Goal: Task Accomplishment & Management: Complete application form

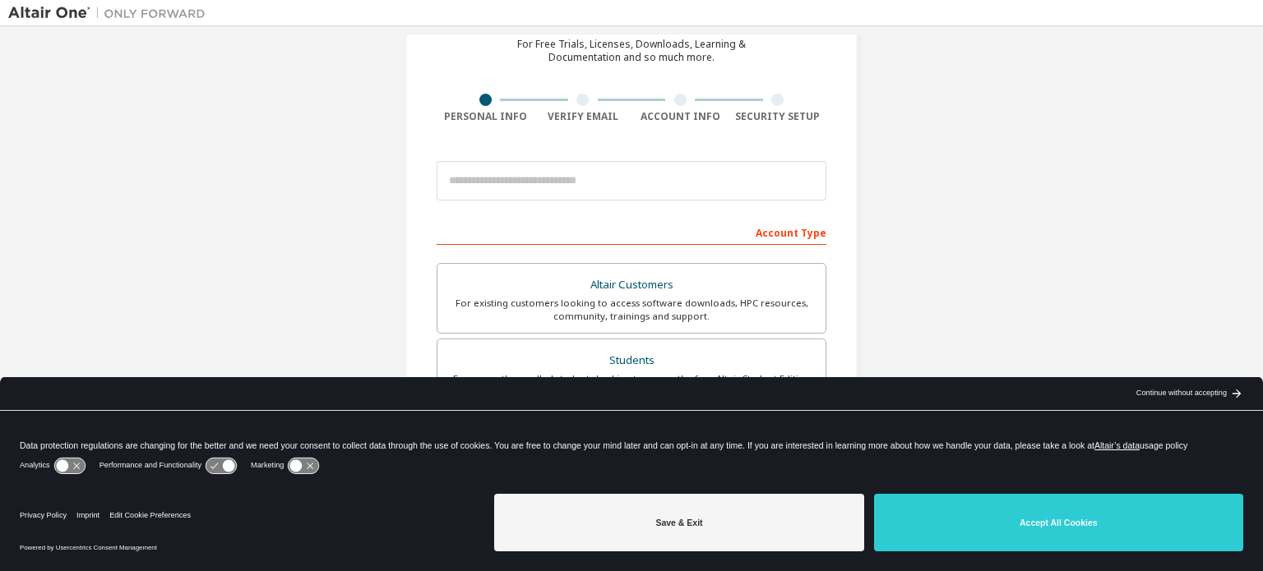
scroll to position [115, 0]
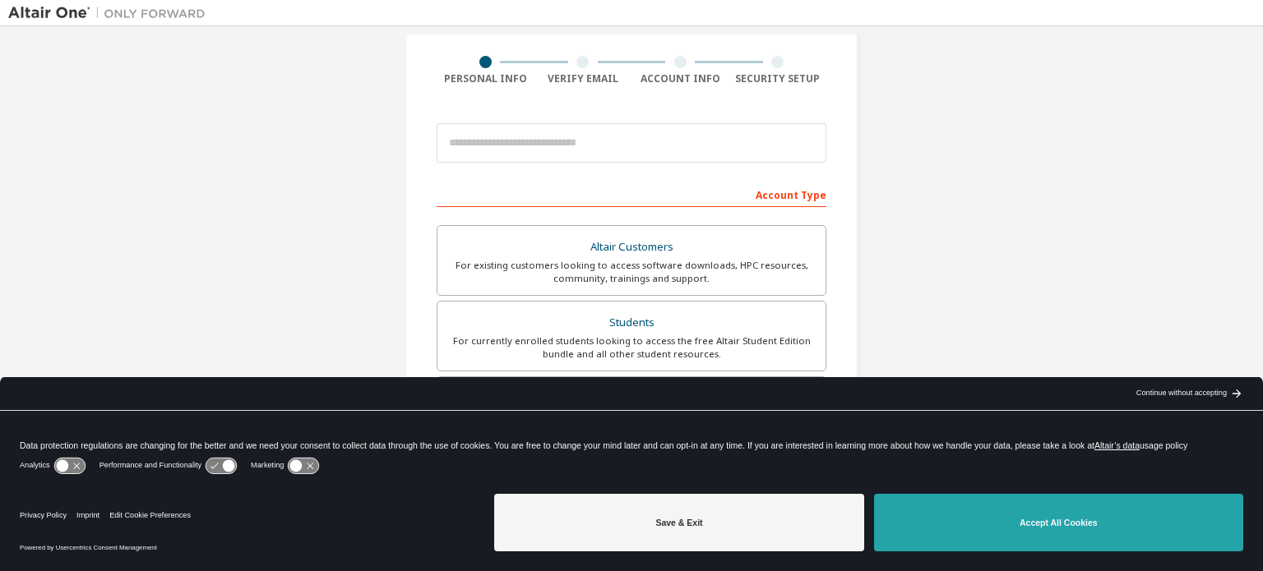
click at [1032, 520] on button "Accept All Cookies" at bounding box center [1058, 523] width 369 height 58
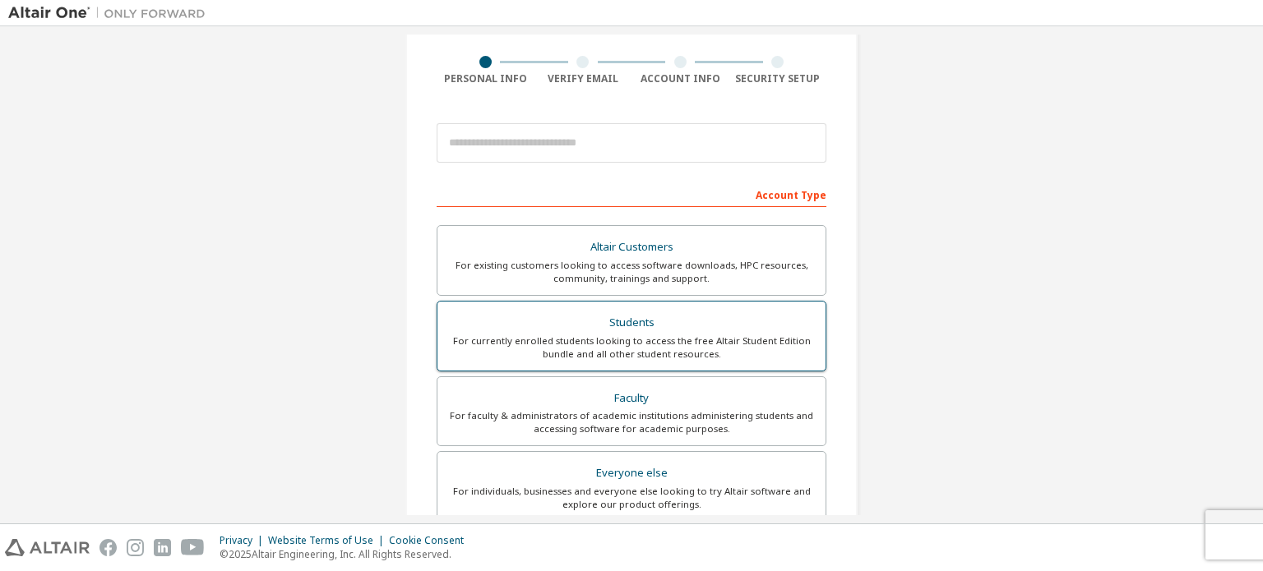
click at [714, 330] on div "Students" at bounding box center [631, 323] width 368 height 23
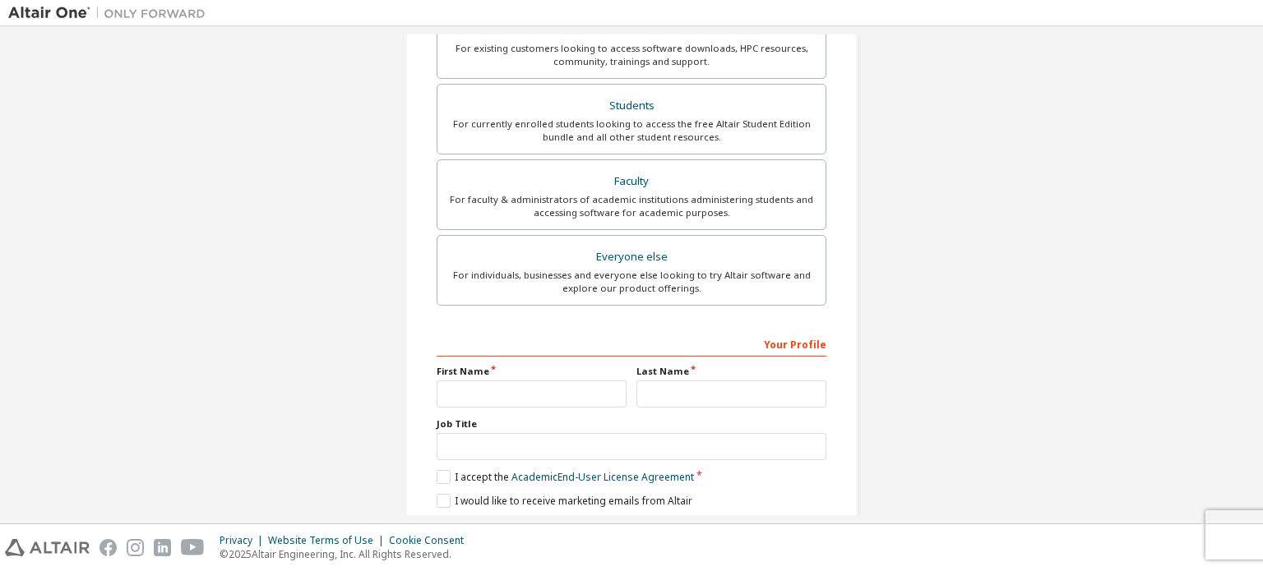
scroll to position [375, 0]
click at [520, 383] on input "text" at bounding box center [531, 393] width 190 height 27
type input "*****"
click at [649, 392] on input "text" at bounding box center [731, 393] width 190 height 27
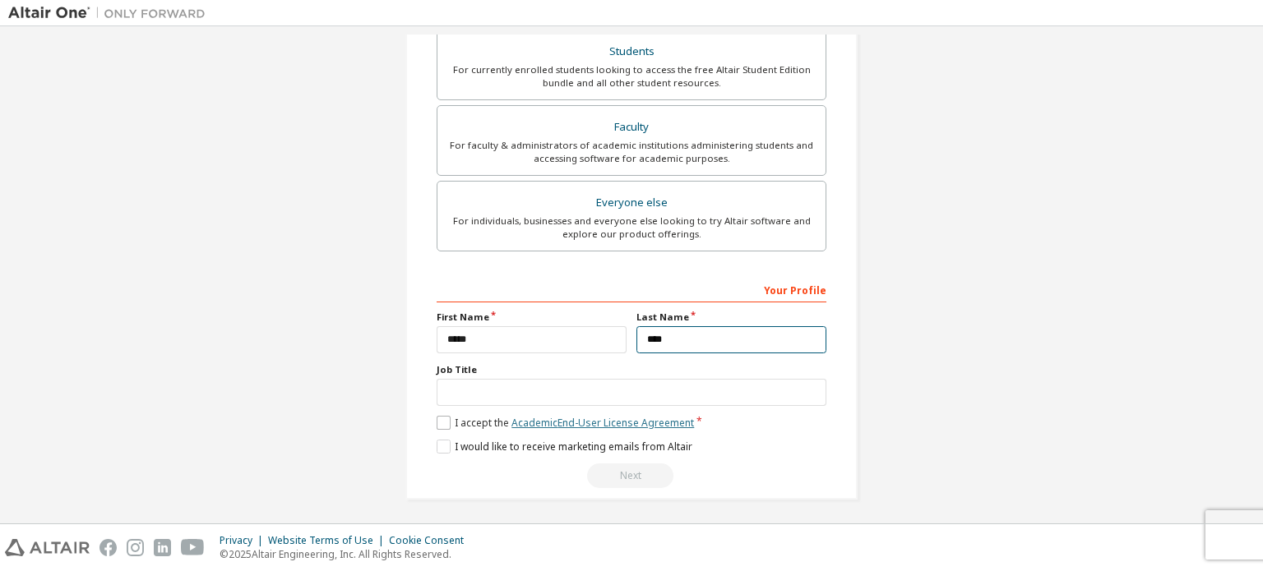
type input "****"
click at [552, 423] on link "Academic End-User License Agreement" at bounding box center [602, 423] width 182 height 14
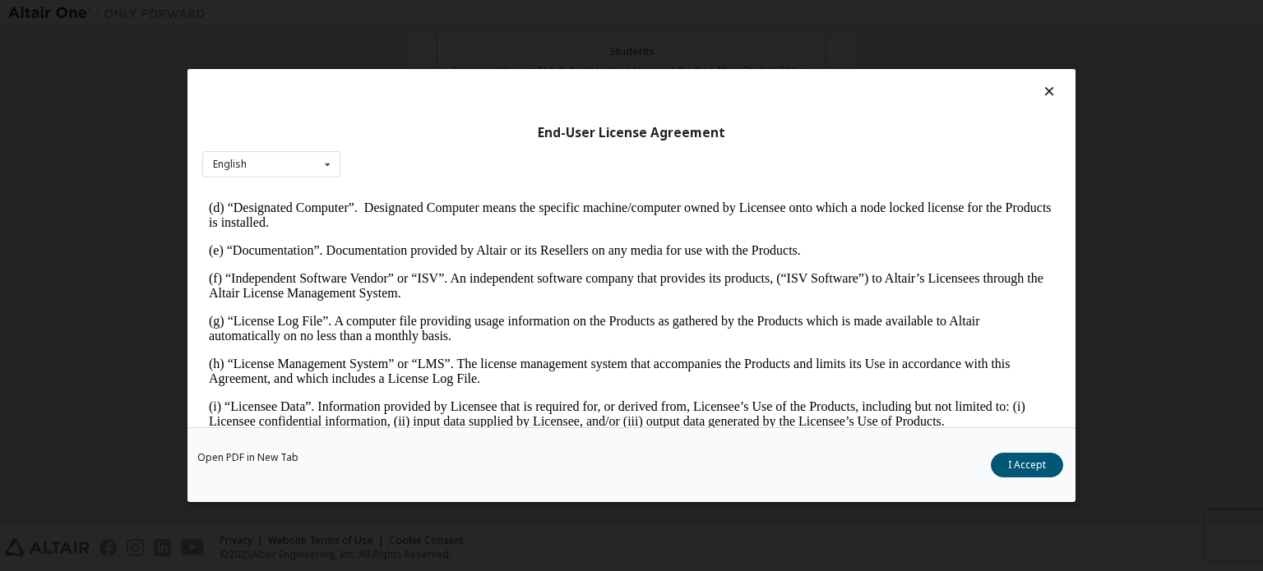
scroll to position [498, 0]
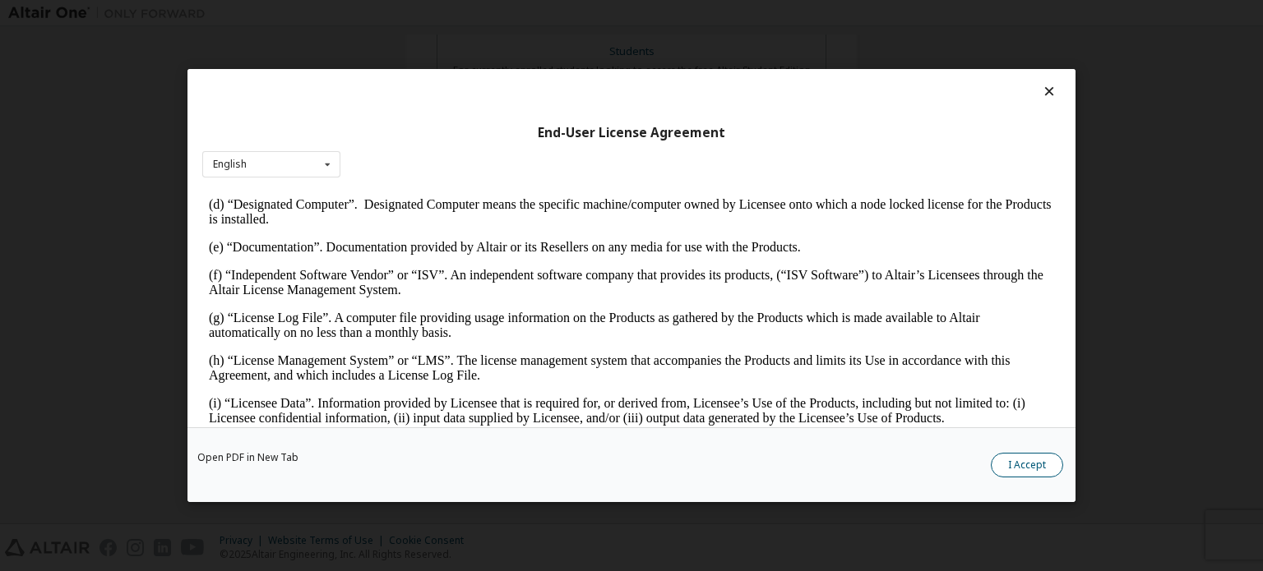
click at [1024, 463] on button "I Accept" at bounding box center [1027, 465] width 72 height 25
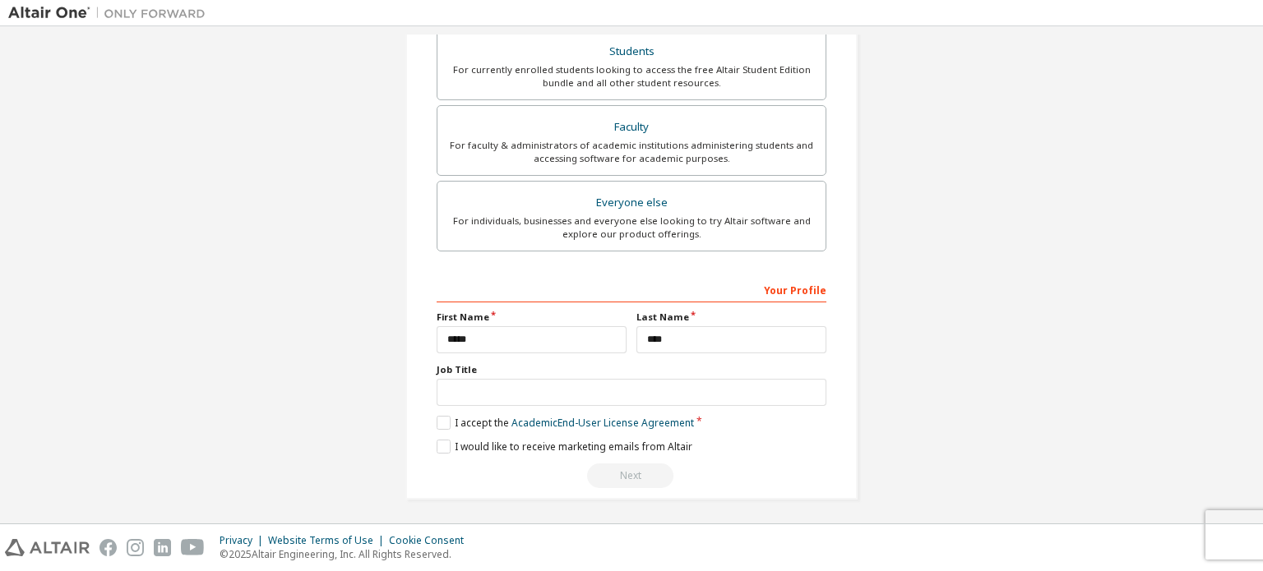
click at [611, 469] on div "Next" at bounding box center [631, 476] width 390 height 25
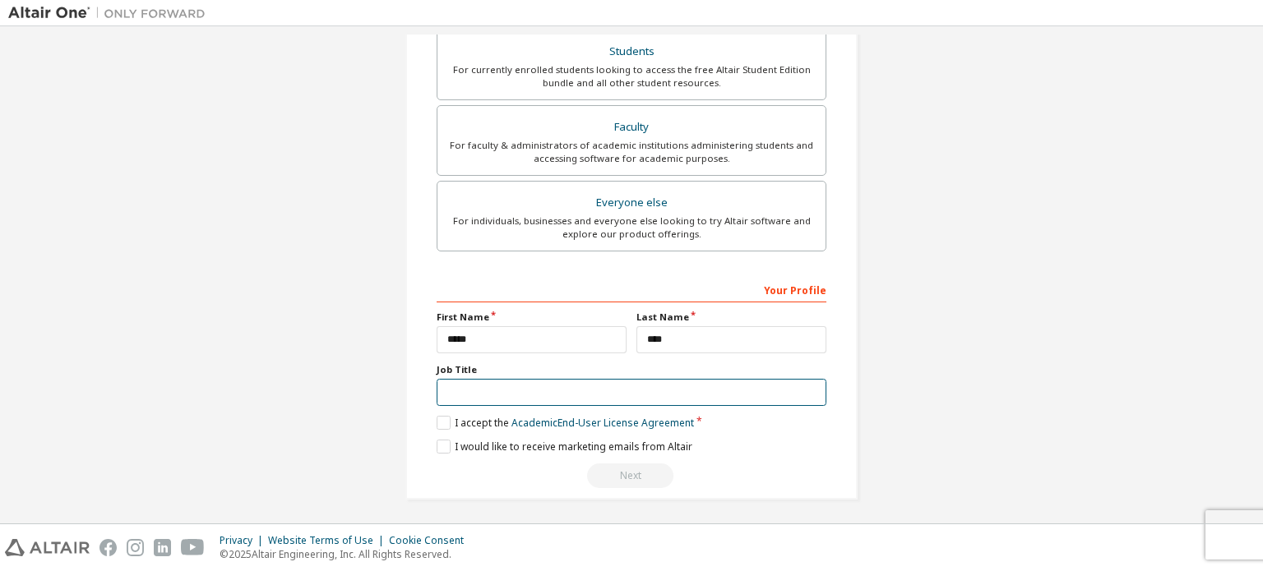
click at [579, 389] on input "text" at bounding box center [631, 392] width 390 height 27
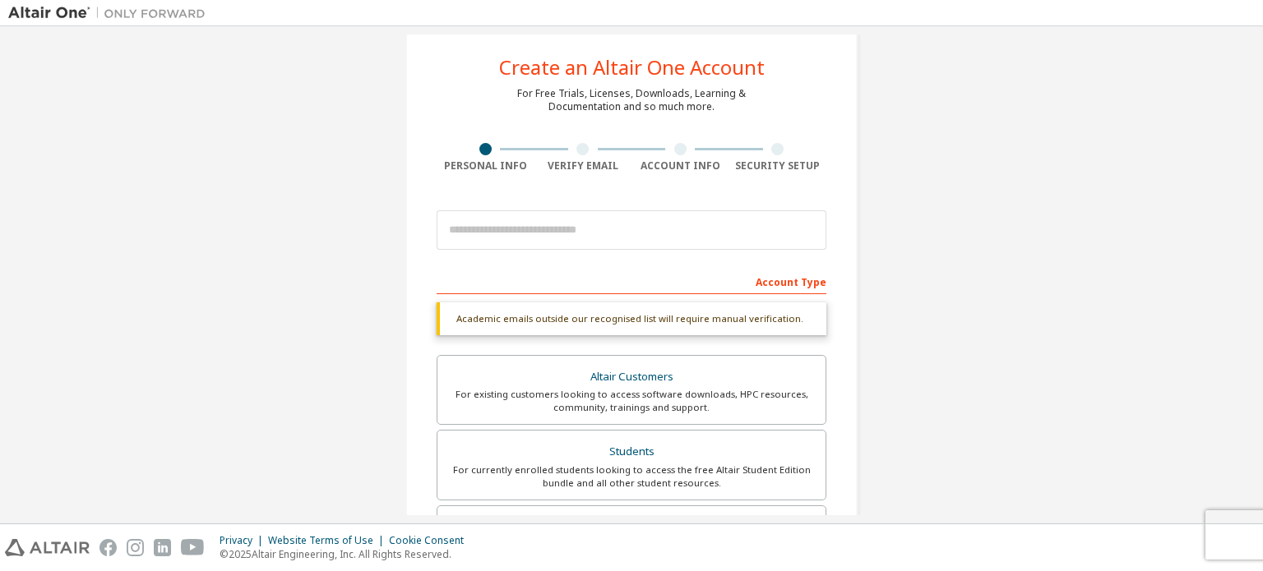
scroll to position [26, 0]
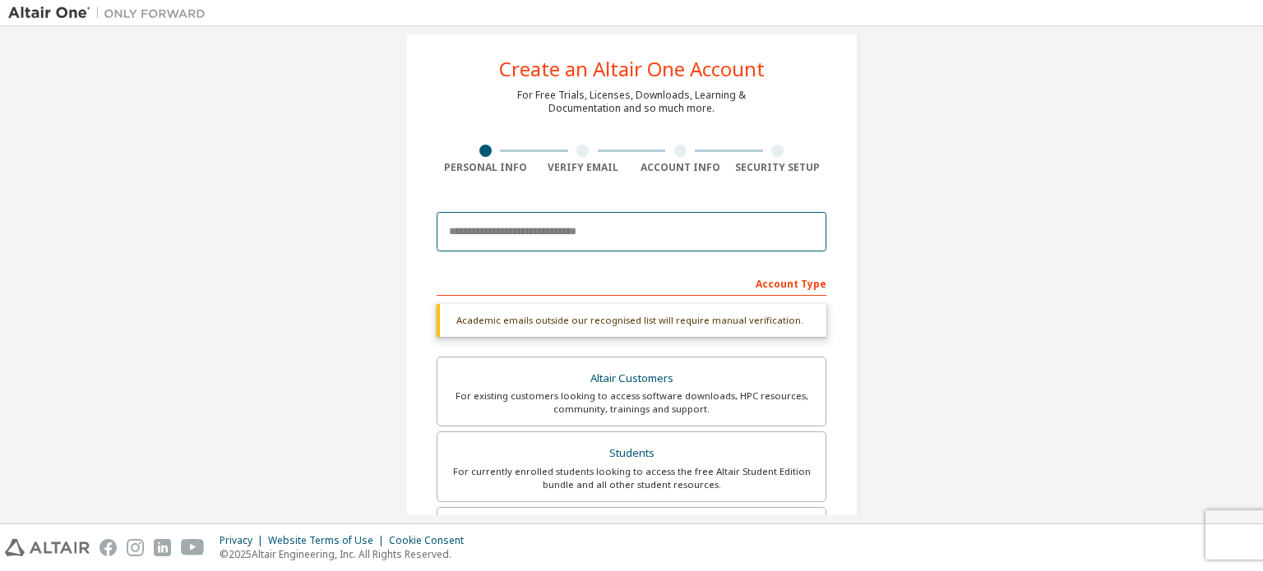
click at [566, 238] on input "email" at bounding box center [631, 231] width 390 height 39
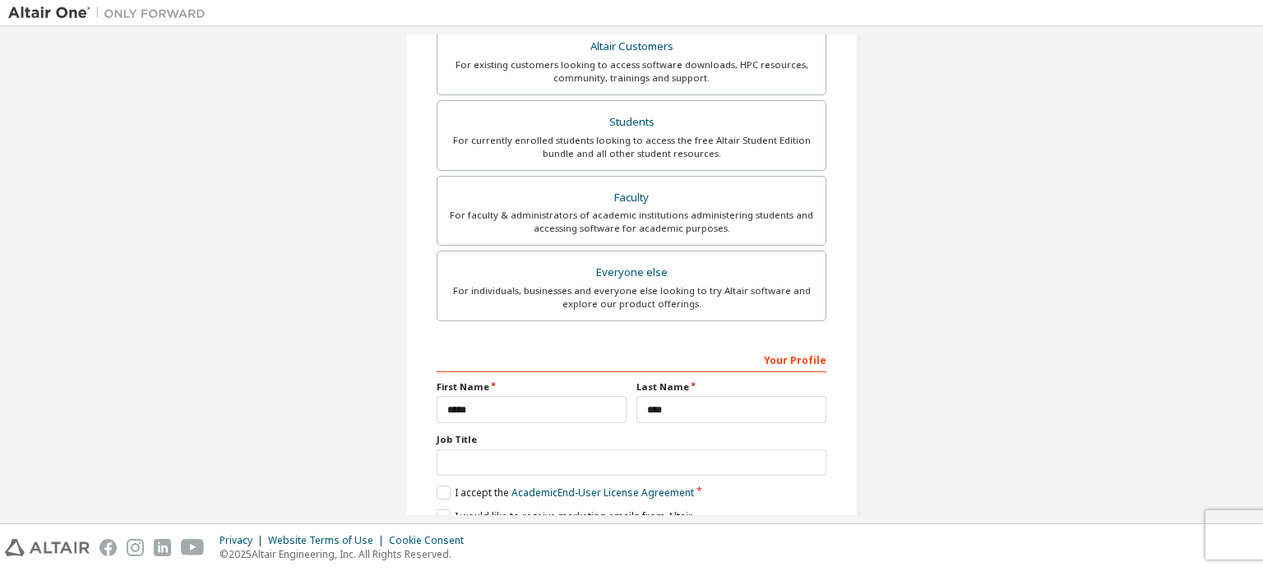
scroll to position [386, 0]
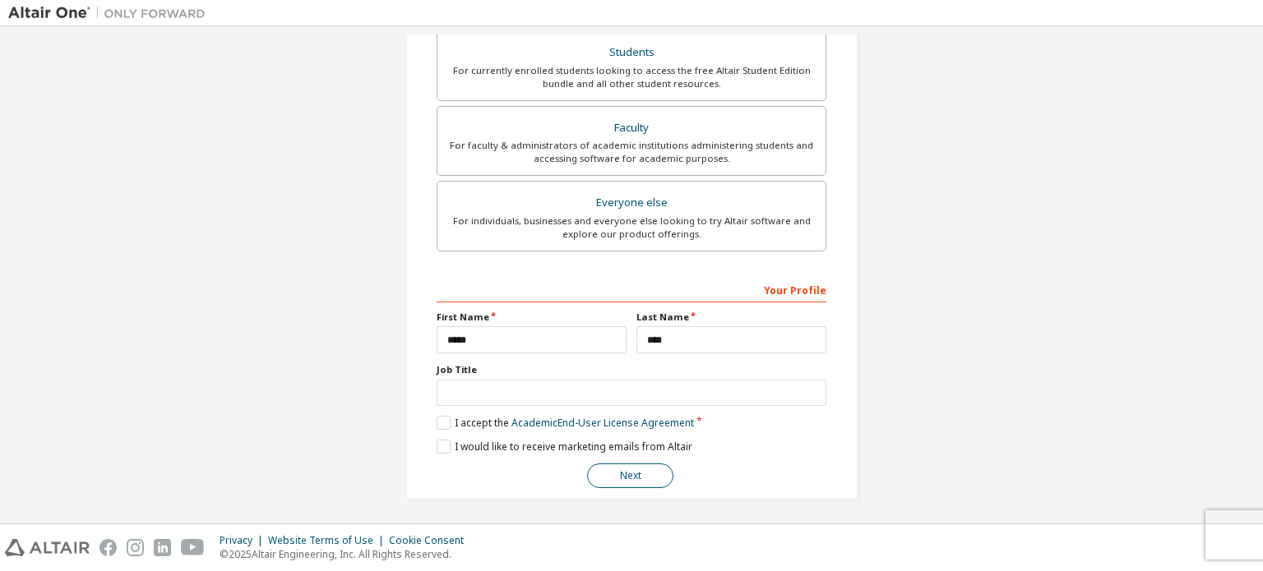
type input "**********"
click at [626, 476] on button "Next" at bounding box center [630, 476] width 86 height 25
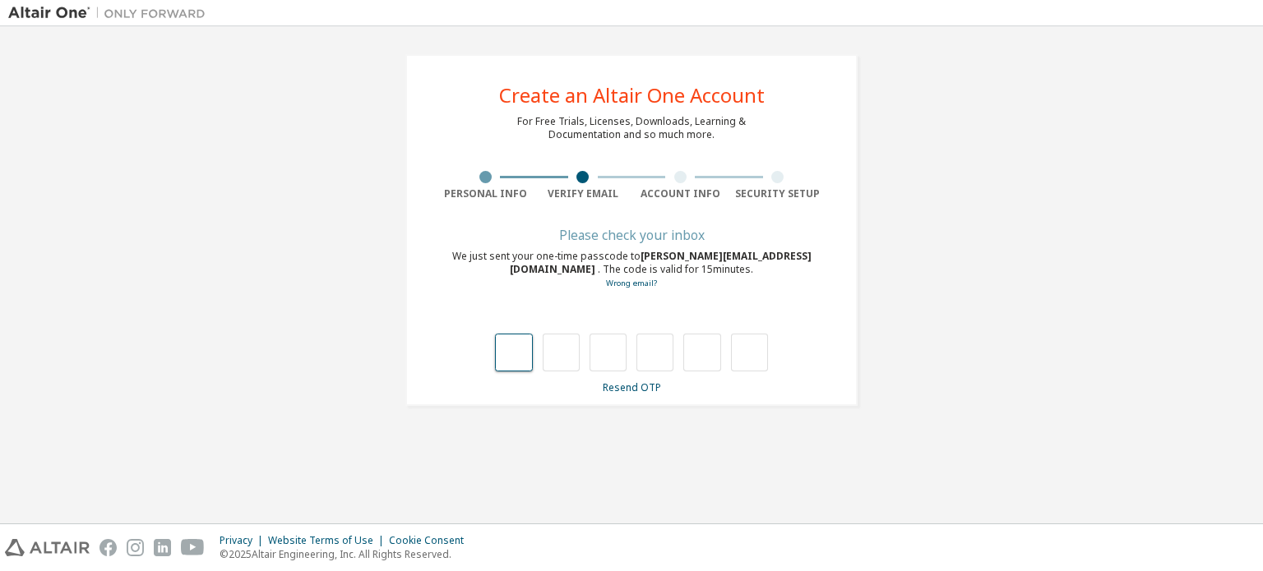
type input "*"
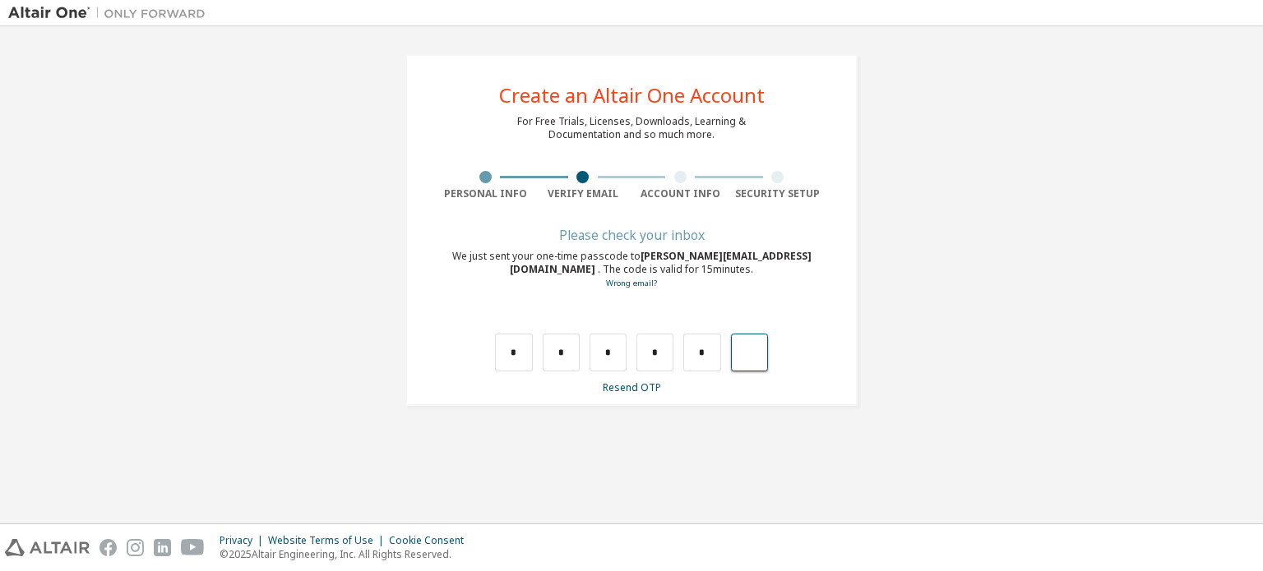
type input "*"
